Goal: Task Accomplishment & Management: Use online tool/utility

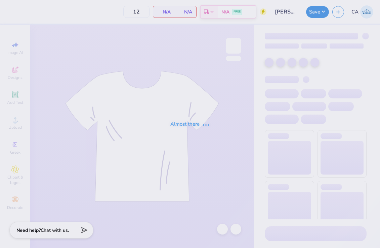
type input "24"
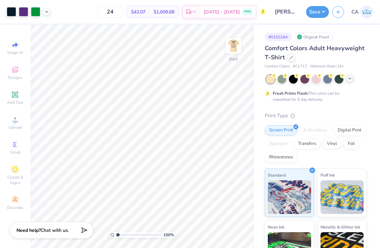
click at [350, 79] on icon at bounding box center [349, 78] width 5 height 5
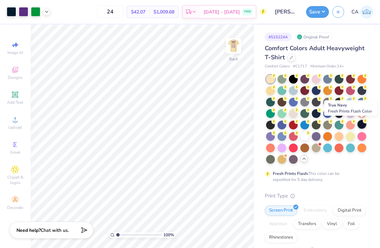
click at [361, 123] on div at bounding box center [362, 124] width 9 height 9
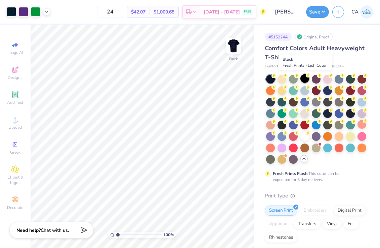
click at [305, 78] on div at bounding box center [305, 78] width 9 height 9
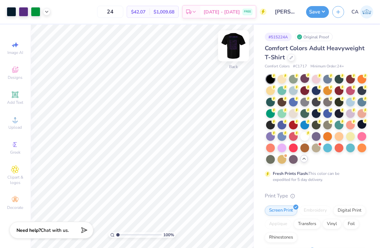
click at [233, 45] on img at bounding box center [233, 45] width 27 height 27
click at [236, 44] on img at bounding box center [233, 45] width 27 height 27
click at [234, 43] on img at bounding box center [233, 45] width 27 height 27
click at [323, 11] on button "Save" at bounding box center [317, 11] width 23 height 12
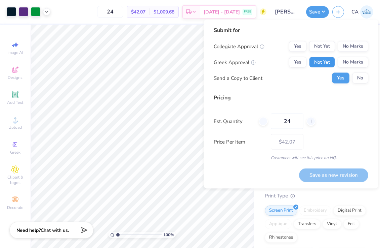
click at [327, 61] on button "Not Yet" at bounding box center [322, 62] width 26 height 11
click at [324, 45] on button "Not Yet" at bounding box center [322, 46] width 26 height 11
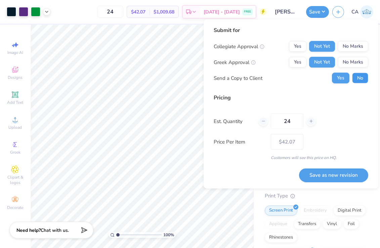
click at [363, 77] on button "No" at bounding box center [360, 78] width 16 height 11
click at [313, 120] on icon at bounding box center [311, 121] width 5 height 5
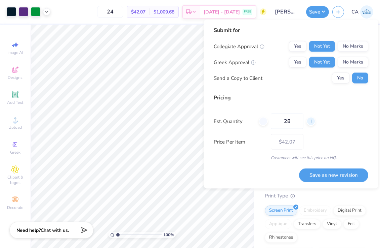
click at [313, 120] on icon at bounding box center [311, 121] width 5 height 5
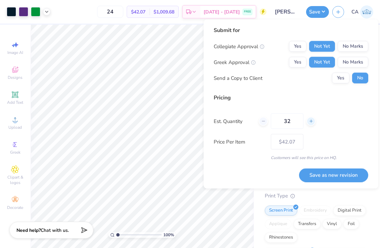
type input "33"
click at [242, 155] on div "Customers will see this price on HQ." at bounding box center [291, 157] width 155 height 6
type input "$37.98"
drag, startPoint x: 294, startPoint y: 121, endPoint x: 271, endPoint y: 121, distance: 22.9
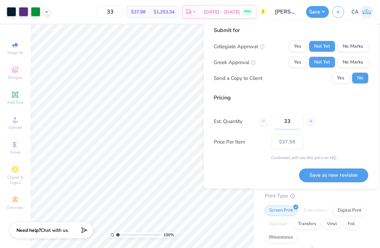
click at [271, 121] on input "33" at bounding box center [287, 120] width 33 height 15
type input "70"
type input "$29.21"
type input "70"
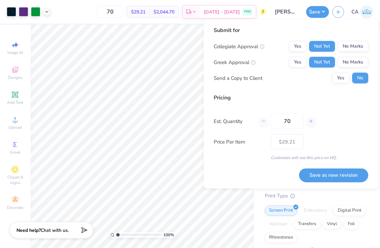
click at [329, 135] on div "Price Per Item $29.21" at bounding box center [291, 141] width 155 height 15
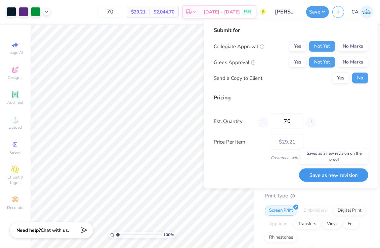
click at [335, 175] on button "Save as new revision" at bounding box center [333, 175] width 69 height 14
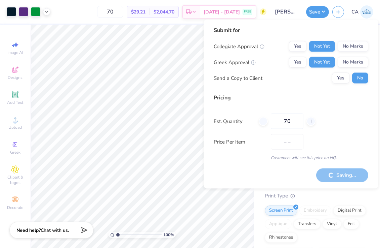
type input "$29.21"
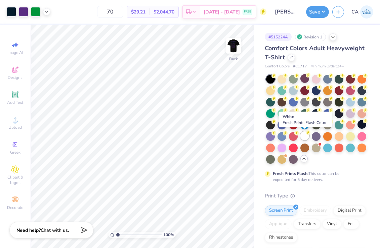
click at [307, 134] on icon at bounding box center [308, 132] width 5 height 5
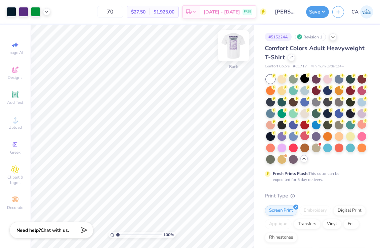
click at [234, 44] on img at bounding box center [233, 45] width 27 height 27
click at [233, 45] on img at bounding box center [233, 45] width 27 height 27
click at [48, 11] on icon at bounding box center [46, 10] width 5 height 5
click at [325, 11] on button "Save" at bounding box center [317, 11] width 23 height 12
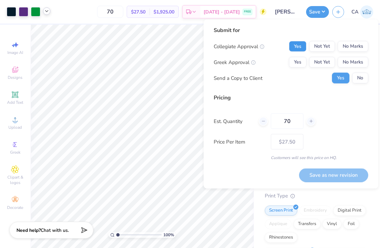
click at [301, 47] on button "Yes" at bounding box center [297, 46] width 17 height 11
click at [301, 61] on button "Yes" at bounding box center [297, 62] width 17 height 11
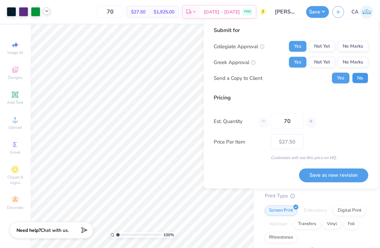
click at [360, 78] on button "No" at bounding box center [360, 78] width 16 height 11
click at [310, 122] on icon at bounding box center [311, 121] width 5 height 5
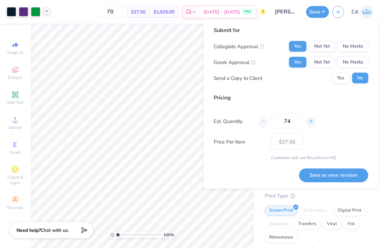
click at [310, 122] on icon at bounding box center [311, 121] width 5 height 5
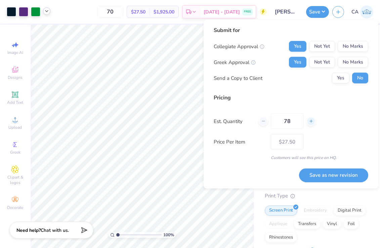
type input "79"
drag, startPoint x: 295, startPoint y: 121, endPoint x: 269, endPoint y: 121, distance: 25.9
click at [269, 121] on div "79" at bounding box center [287, 120] width 57 height 15
type input "$25.49"
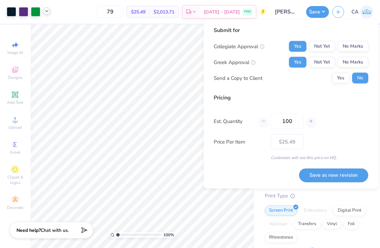
type input "100"
click at [352, 126] on div "Est. Quantity 100" at bounding box center [291, 120] width 155 height 15
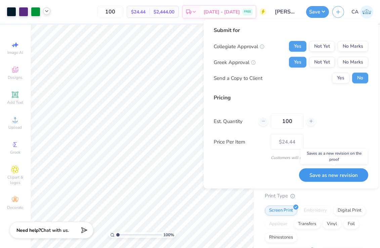
click at [345, 173] on button "Save as new revision" at bounding box center [333, 175] width 69 height 14
type input "$24.44"
